Goal: Task Accomplishment & Management: Complete application form

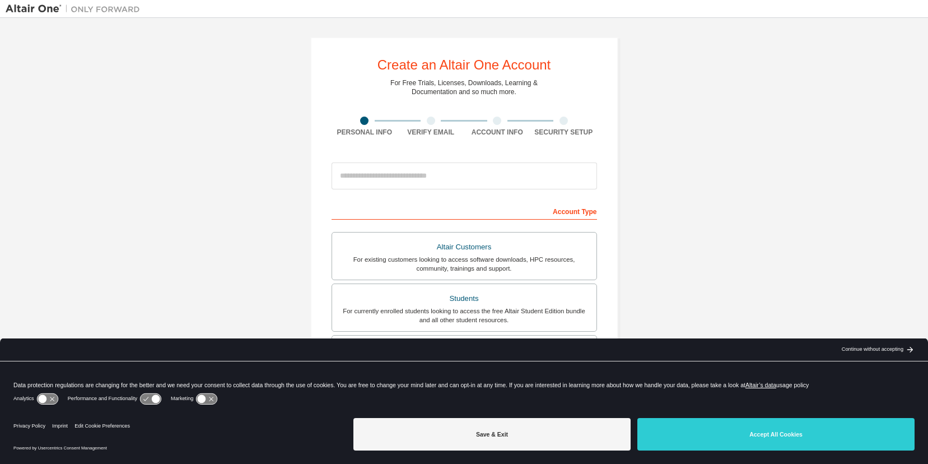
click at [697, 155] on div "Create an Altair One Account For Free Trials, Licenses, Downloads, Learning & D…" at bounding box center [464, 320] width 917 height 593
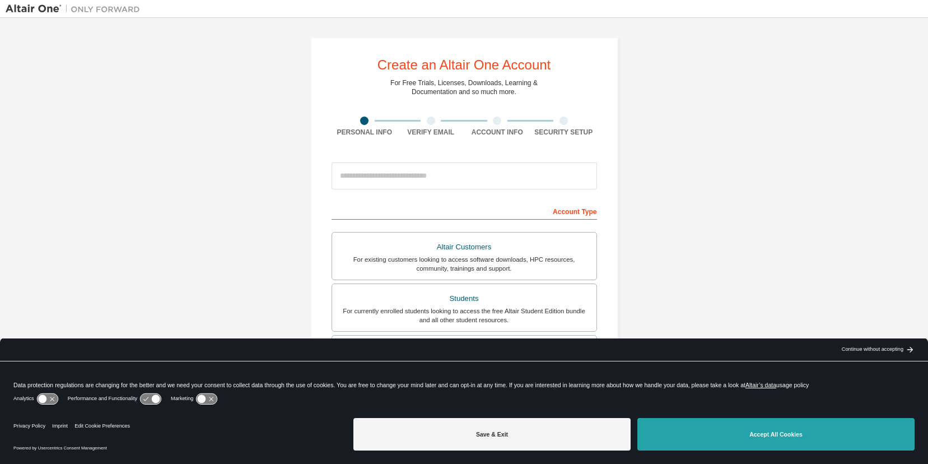
click at [816, 448] on button "Accept All Cookies" at bounding box center [775, 434] width 277 height 32
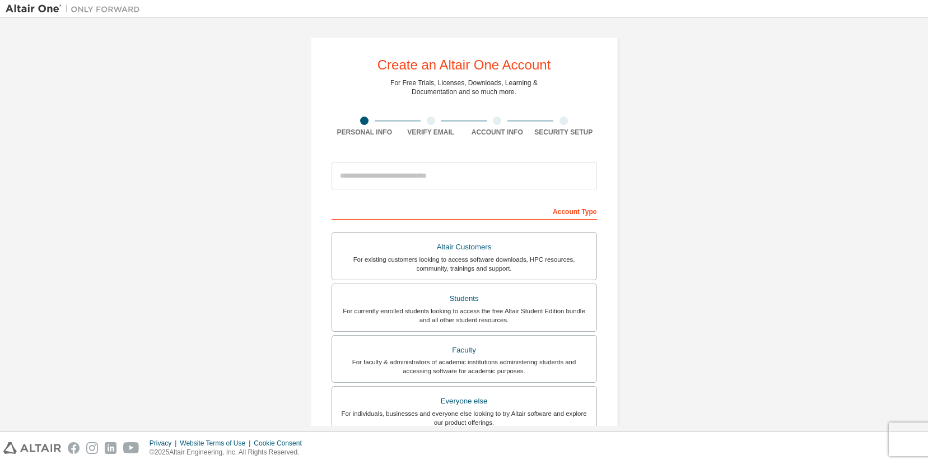
click at [425, 128] on div "Verify Email" at bounding box center [431, 132] width 67 height 9
click at [717, 88] on div "Create an Altair One Account For Free Trials, Licenses, Downloads, Learning & D…" at bounding box center [464, 320] width 917 height 593
click at [815, 116] on div "Create an Altair One Account For Free Trials, Licenses, Downloads, Learning & D…" at bounding box center [464, 320] width 917 height 593
click at [763, 227] on div "Create an Altair One Account For Free Trials, Licenses, Downloads, Learning & D…" at bounding box center [464, 320] width 917 height 593
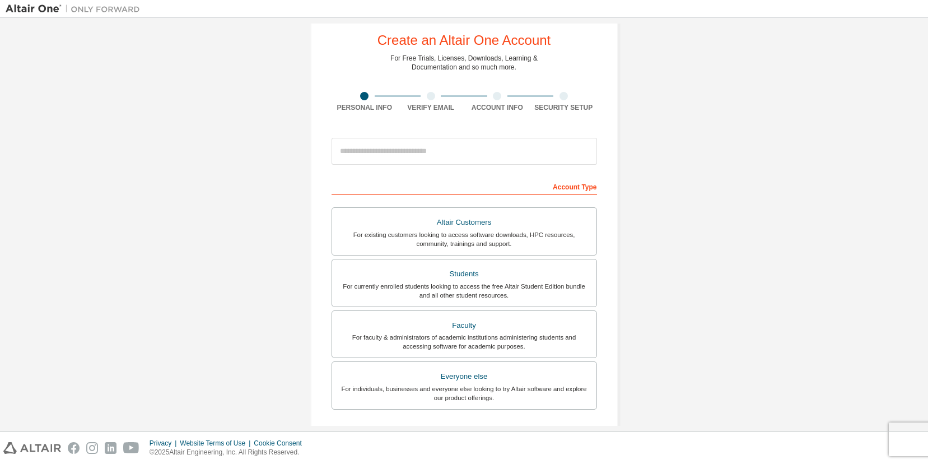
scroll to position [37, 0]
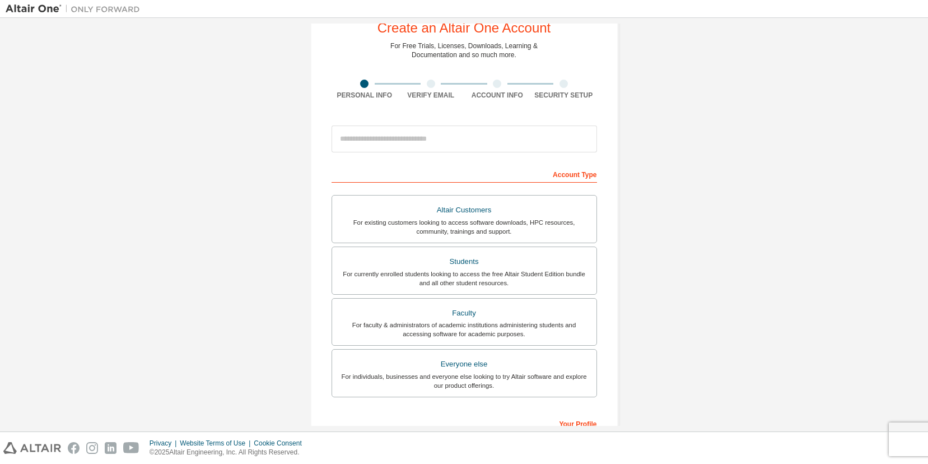
click at [183, 93] on div "Create an Altair One Account For Free Trials, Licenses, Downloads, Learning & D…" at bounding box center [464, 283] width 917 height 593
click at [102, 8] on img at bounding box center [76, 8] width 140 height 11
drag, startPoint x: 124, startPoint y: 141, endPoint x: 313, endPoint y: 114, distance: 190.6
click at [126, 141] on div "Create an Altair One Account For Free Trials, Licenses, Downloads, Learning & D…" at bounding box center [464, 283] width 917 height 593
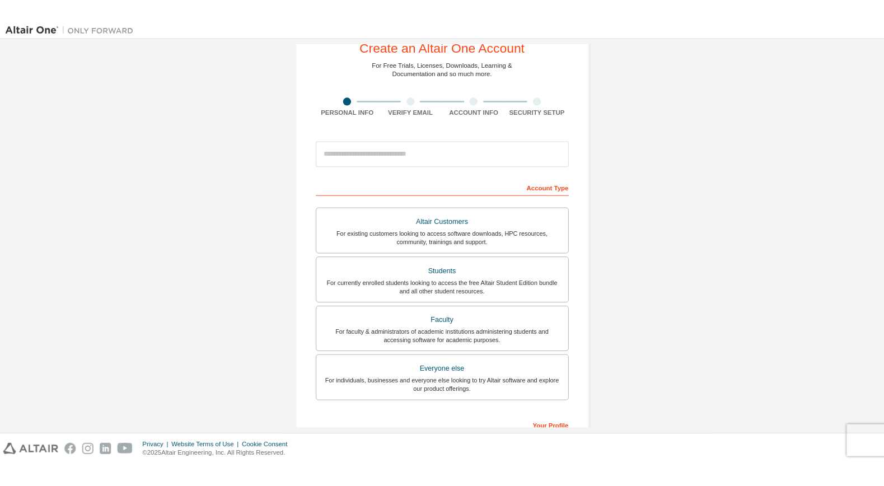
scroll to position [0, 0]
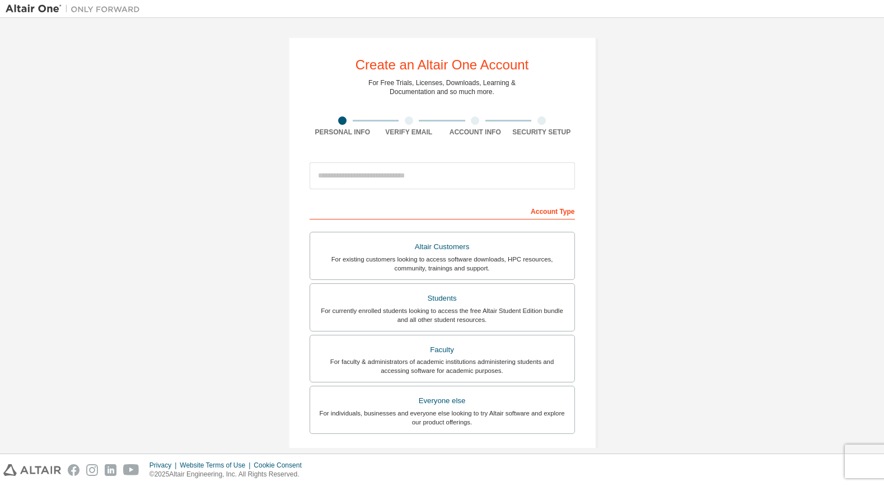
click at [737, 218] on div "Create an Altair One Account For Free Trials, Licenses, Downloads, Learning & D…" at bounding box center [442, 320] width 873 height 593
click at [759, 85] on div "Create an Altair One Account For Free Trials, Licenses, Downloads, Learning & D…" at bounding box center [442, 320] width 873 height 593
click at [747, 66] on div "Create an Altair One Account For Free Trials, Licenses, Downloads, Learning & D…" at bounding box center [442, 320] width 873 height 593
click at [774, 174] on div "Create an Altair One Account For Free Trials, Licenses, Downloads, Learning & D…" at bounding box center [442, 320] width 873 height 593
click at [774, 141] on div "Create an Altair One Account For Free Trials, Licenses, Downloads, Learning & D…" at bounding box center [442, 320] width 873 height 593
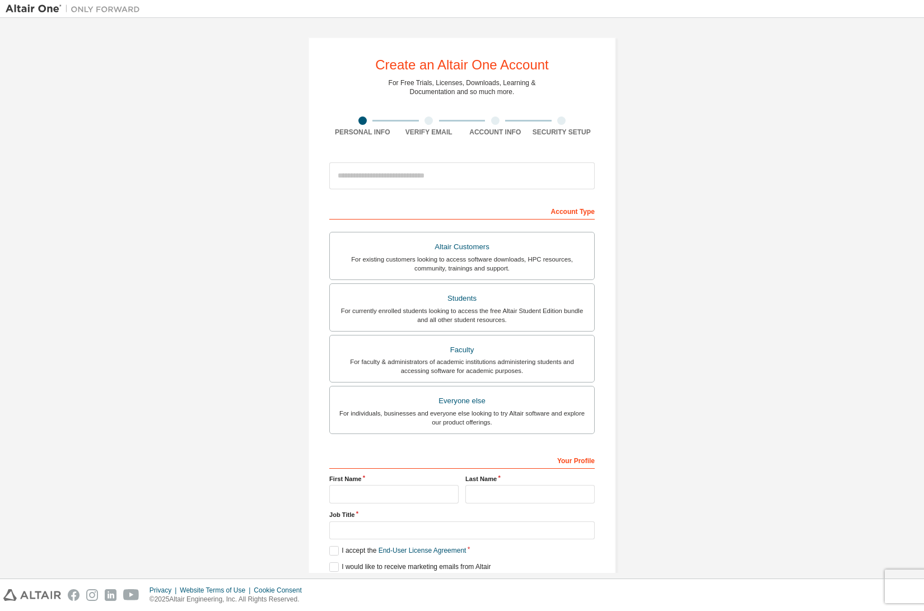
click at [812, 410] on div "Create an Altair One Account For Free Trials, Licenses, Downloads, Learning & D…" at bounding box center [462, 320] width 913 height 593
click at [814, 325] on div "Create an Altair One Account For Free Trials, Licenses, Downloads, Learning & D…" at bounding box center [462, 320] width 913 height 593
